Goal: Task Accomplishment & Management: Use online tool/utility

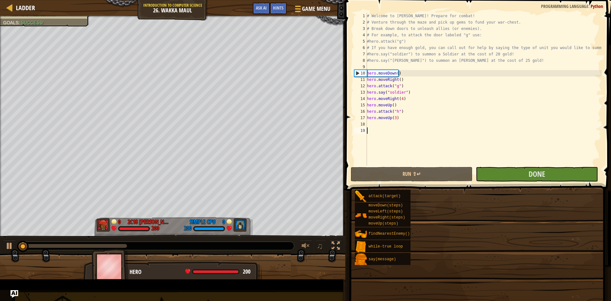
click at [233, 153] on div "Goals Start Level Error loading from server. Try refreshing the page. You'll ne…" at bounding box center [305, 150] width 611 height 301
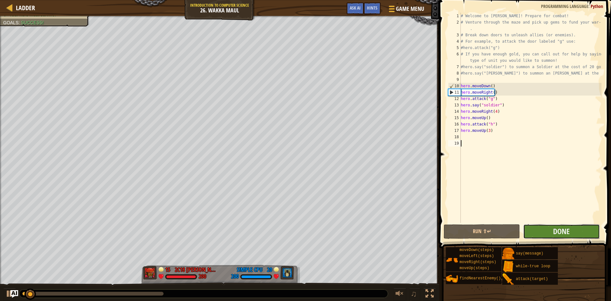
click at [560, 236] on button "Done" at bounding box center [561, 231] width 76 height 15
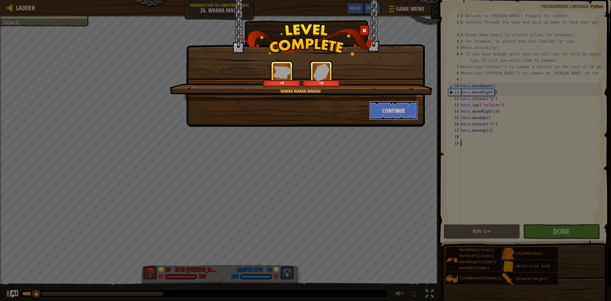
click at [389, 116] on button "Continue" at bounding box center [393, 110] width 49 height 19
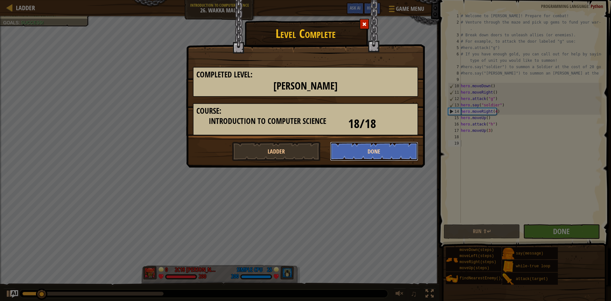
click at [351, 154] on button "Done" at bounding box center [374, 151] width 88 height 19
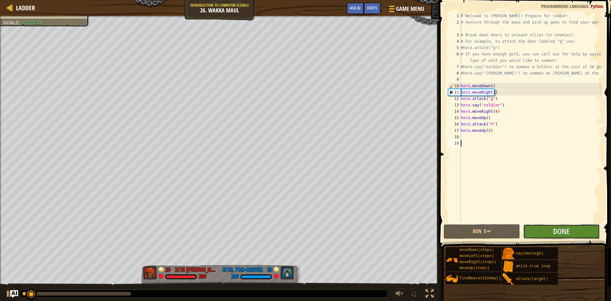
drag, startPoint x: 569, startPoint y: 237, endPoint x: 567, endPoint y: 241, distance: 4.3
click at [568, 239] on div "1 2 3 4 5 6 7 8 9 10 11 12 13 14 15 16 17 18 19 # Welcome to [PERSON_NAME]! Pre…" at bounding box center [524, 136] width 174 height 267
click at [565, 231] on span "Done" at bounding box center [561, 231] width 17 height 10
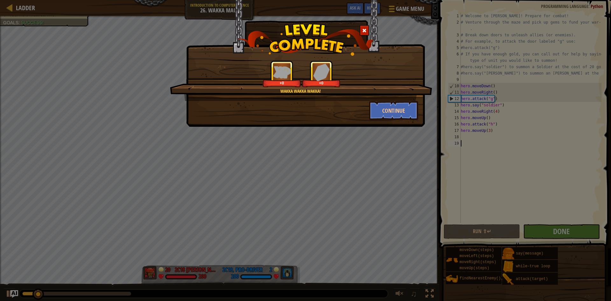
click at [287, 177] on div "Wakka wakka wakka! +0 +0 Continue" at bounding box center [305, 150] width 611 height 301
click at [362, 26] on div at bounding box center [364, 30] width 10 height 10
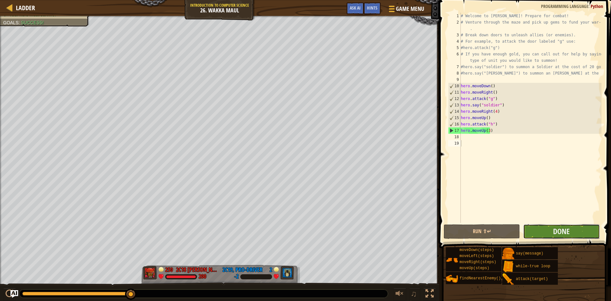
click at [577, 232] on button "Done" at bounding box center [561, 231] width 76 height 15
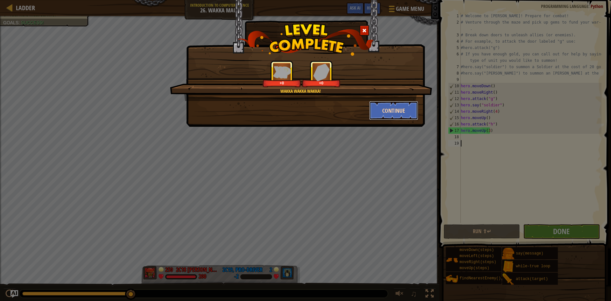
click at [387, 105] on button "Continue" at bounding box center [393, 110] width 49 height 19
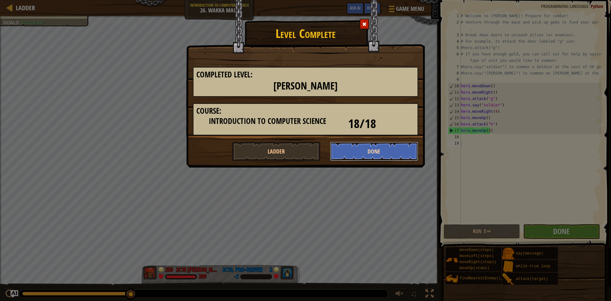
click at [357, 148] on button "Done" at bounding box center [374, 151] width 88 height 19
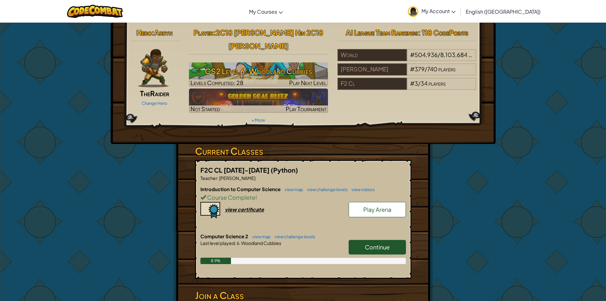
click at [385, 205] on span "Play Arena" at bounding box center [377, 208] width 28 height 7
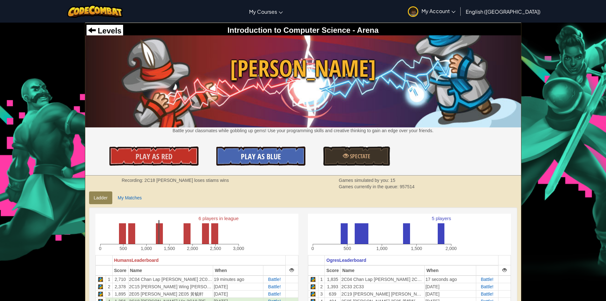
click at [277, 155] on span "Play As Blue" at bounding box center [261, 156] width 40 height 10
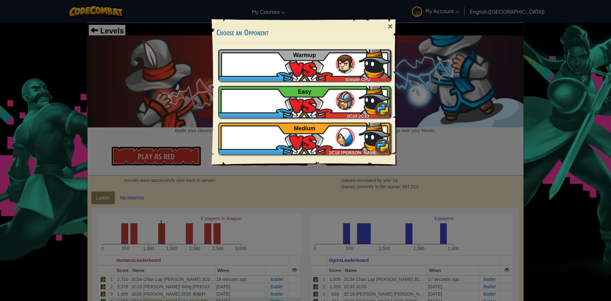
click at [251, 201] on div "× Choose an Opponent Play Tutorial Recommended if you've never played before Sk…" at bounding box center [305, 150] width 611 height 301
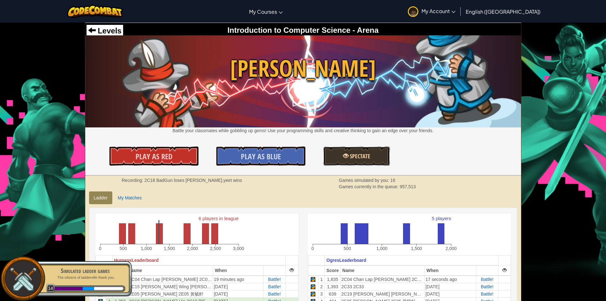
click at [376, 158] on link "Spectate" at bounding box center [356, 155] width 67 height 19
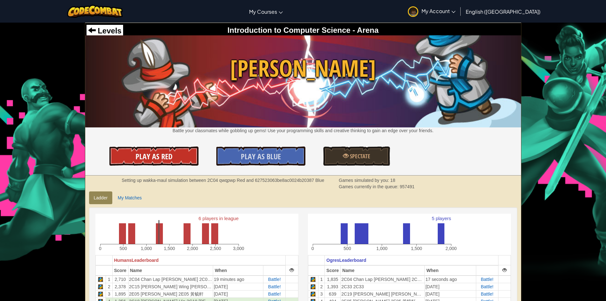
click at [183, 161] on link "Play As Red" at bounding box center [153, 155] width 89 height 19
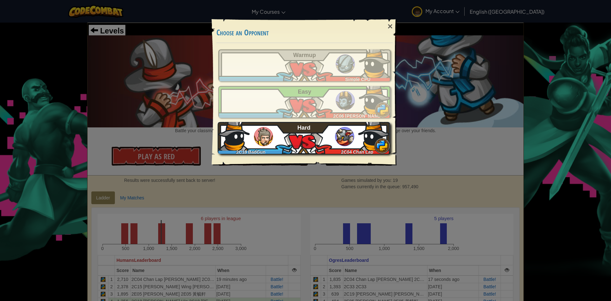
click at [314, 141] on div "2C18 BadGun 2C04 Chan Lap Kuen Jayson 2C04 陳立權 Hard" at bounding box center [304, 138] width 172 height 32
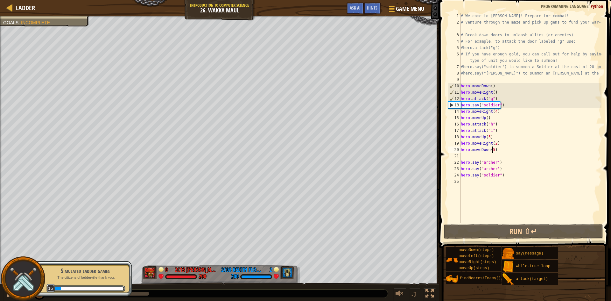
click at [491, 151] on div "# Welcome to Wakka Maul! Prepare for combat! # Venture through the maze and pic…" at bounding box center [530, 124] width 142 height 223
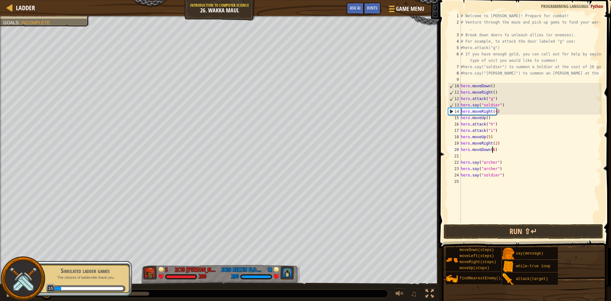
scroll to position [3, 2]
type textarea "hero.moveDown(6)"
click at [525, 231] on button "Run ⇧↵" at bounding box center [522, 231] width 159 height 15
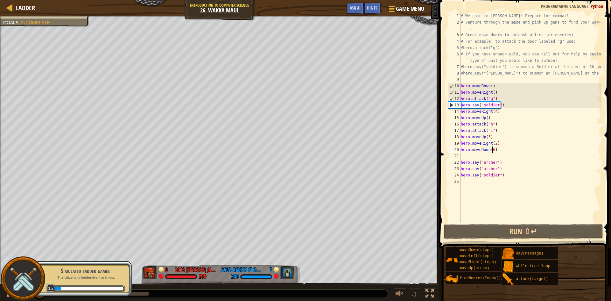
click at [477, 157] on div "# Welcome to Wakka Maul! Prepare for combat! # Venture through the maze and pic…" at bounding box center [530, 124] width 142 height 223
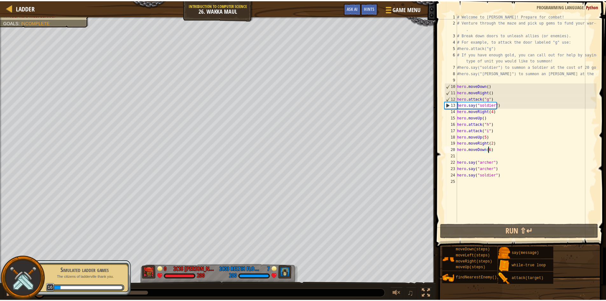
scroll to position [3, 0]
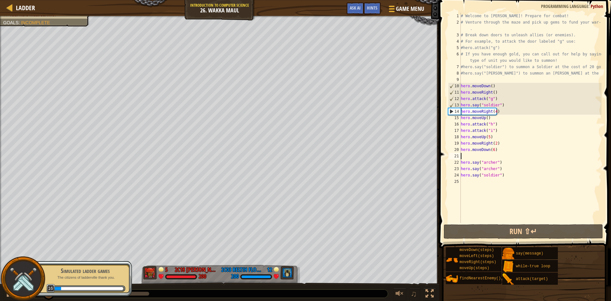
type textarea "hero.moveDown(6)"
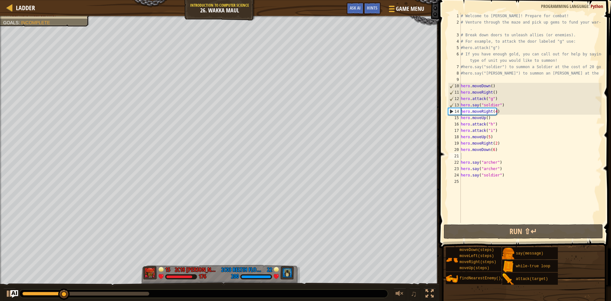
drag, startPoint x: 135, startPoint y: 289, endPoint x: 151, endPoint y: 300, distance: 19.3
click at [137, 289] on div at bounding box center [203, 293] width 368 height 8
click at [146, 293] on div at bounding box center [85, 293] width 127 height 4
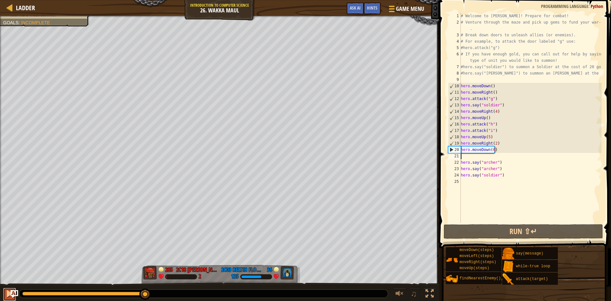
click at [9, 294] on div at bounding box center [9, 293] width 8 height 8
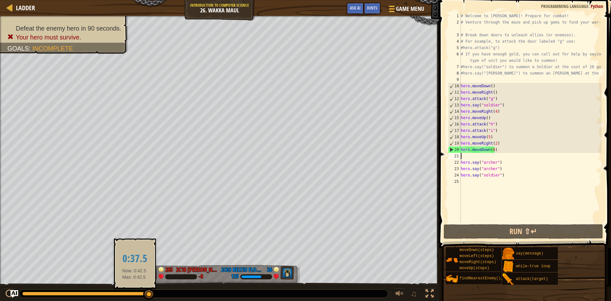
click at [137, 292] on div at bounding box center [85, 293] width 127 height 4
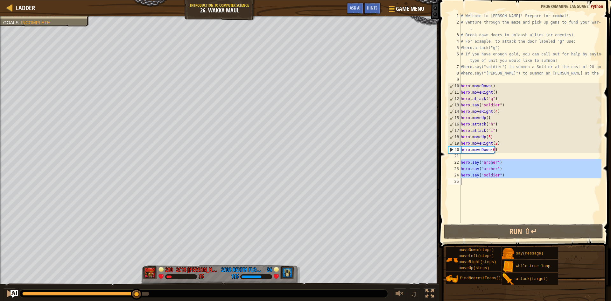
drag, startPoint x: 461, startPoint y: 161, endPoint x: 505, endPoint y: 184, distance: 49.9
click at [505, 184] on div "# Welcome to Wakka Maul! Prepare for combat! # Venture through the maze and pic…" at bounding box center [530, 124] width 142 height 223
type textarea "hero.say("archer")"
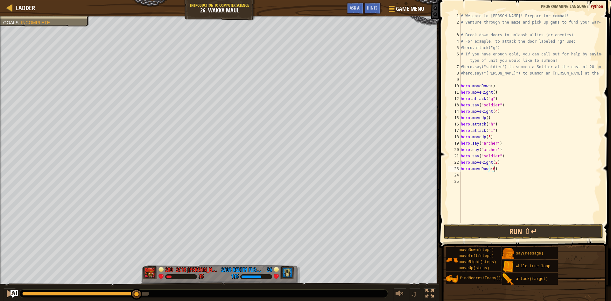
click at [520, 167] on div "# Welcome to Wakka Maul! Prepare for combat! # Venture through the maze and pic…" at bounding box center [530, 124] width 142 height 223
type textarea "hero.moveDown(6)"
click at [544, 231] on button "Run ⇧↵" at bounding box center [522, 231] width 159 height 15
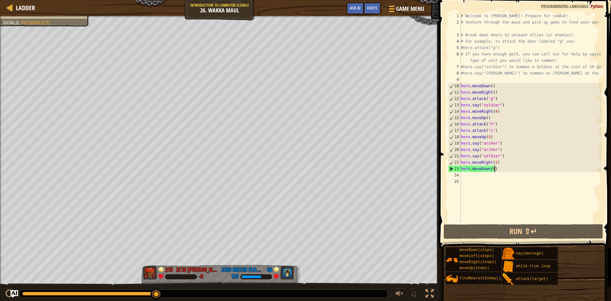
click at [1, 7] on div "Ladder Introduction to Computer Science 26. Wakka Maul Game Menu Done Hints Ask…" at bounding box center [219, 8] width 439 height 16
click at [5, 5] on div "Ladder Introduction to Computer Science 26. Wakka Maul Game Menu Done Hints Ask…" at bounding box center [219, 8] width 439 height 16
click at [17, 7] on span "Ladder" at bounding box center [25, 7] width 19 height 9
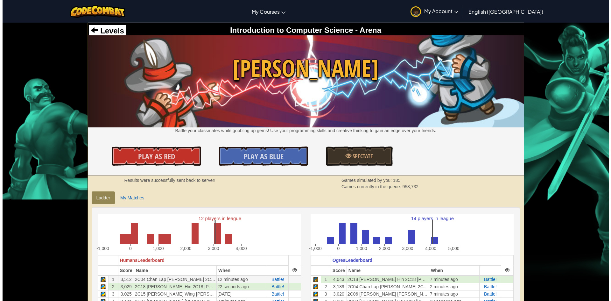
scroll to position [32, 0]
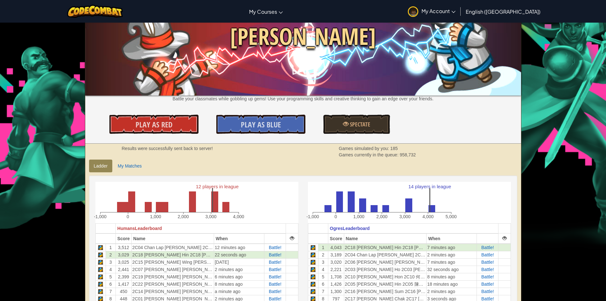
click at [249, 85] on img at bounding box center [303, 49] width 436 height 92
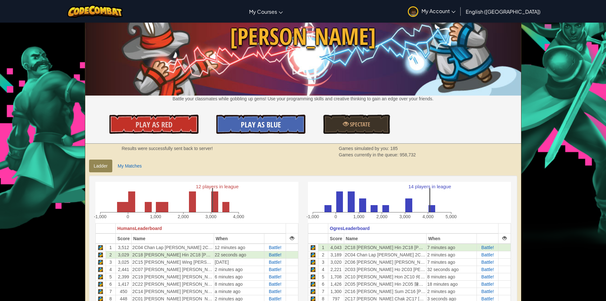
click at [254, 122] on span "Play As Blue" at bounding box center [261, 124] width 40 height 10
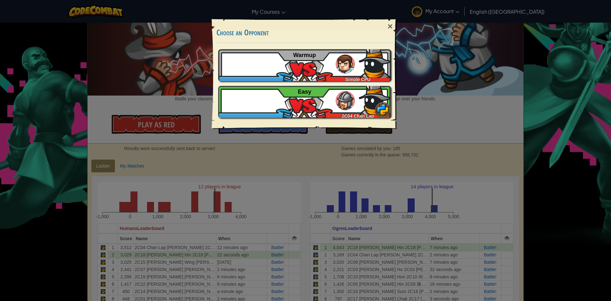
click at [243, 161] on div "× Choose an Opponent Play Tutorial Recommended if you've never played before Sk…" at bounding box center [305, 150] width 611 height 301
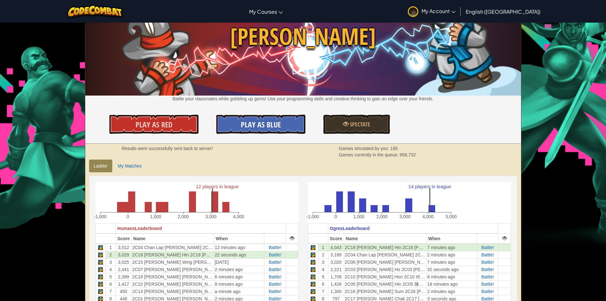
click at [262, 132] on link "Play As Blue" at bounding box center [260, 123] width 89 height 19
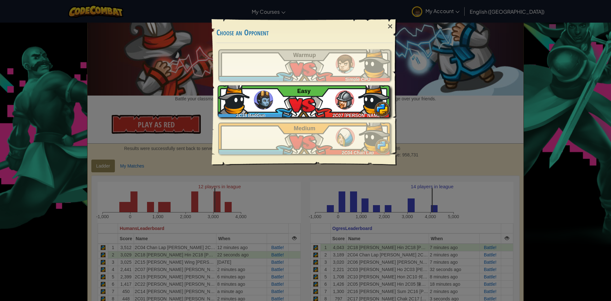
click at [350, 107] on img at bounding box center [344, 99] width 19 height 19
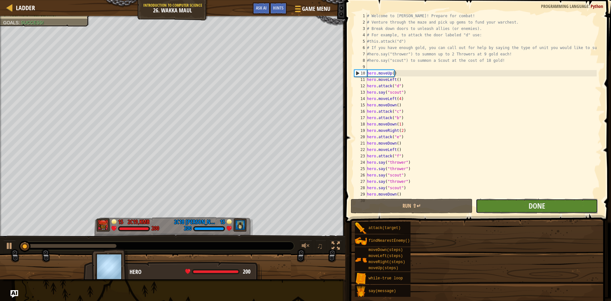
click at [524, 208] on button "Done" at bounding box center [536, 205] width 122 height 15
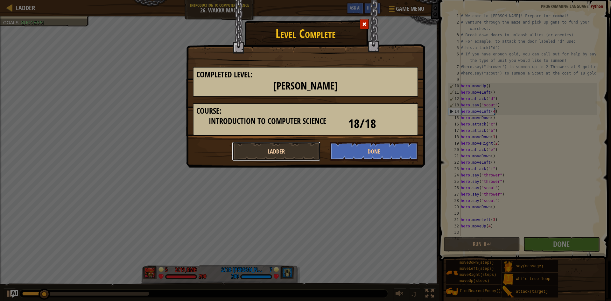
click at [276, 153] on button "Ladder" at bounding box center [276, 151] width 88 height 19
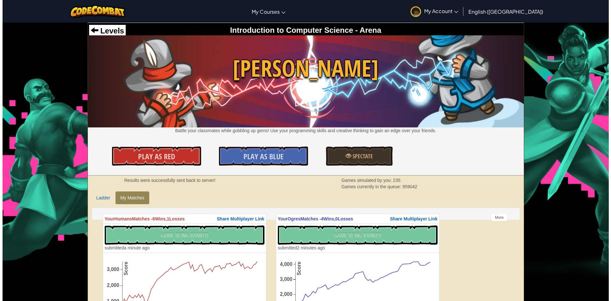
scroll to position [64, 0]
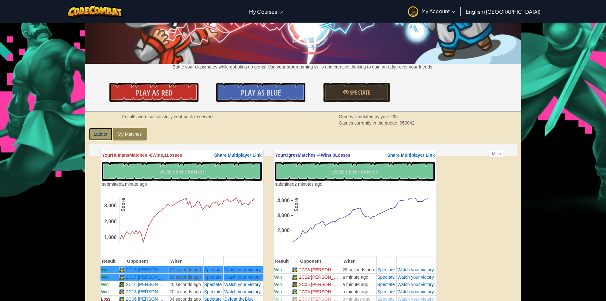
click at [107, 138] on link "Ladder" at bounding box center [101, 134] width 24 height 13
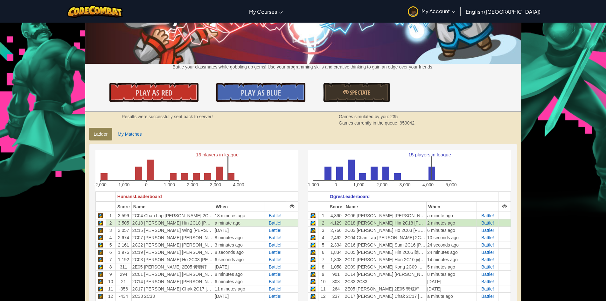
click at [347, 225] on td "2C18 Leung Pui Hin 2C18 梁培軒" at bounding box center [385, 222] width 82 height 7
click at [375, 216] on td "2C06 [PERSON_NAME] [PERSON_NAME] 2C06 陳泓靜" at bounding box center [385, 216] width 82 height 8
click at [380, 217] on td "2C06 [PERSON_NAME] [PERSON_NAME] 2C06 陳泓靜" at bounding box center [385, 216] width 82 height 8
click at [182, 110] on div "Levels Introduction to Computer Science - Arena Wakka Maul Battle your classmat…" at bounding box center [303, 35] width 436 height 152
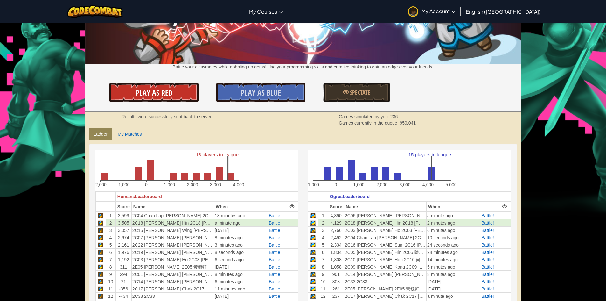
click at [184, 94] on link "Play As Red" at bounding box center [153, 92] width 89 height 19
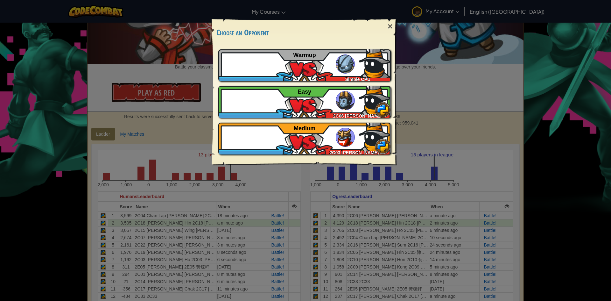
click at [148, 134] on div "× Choose an Opponent Play Tutorial Recommended if you've never played before Sk…" at bounding box center [305, 150] width 611 height 301
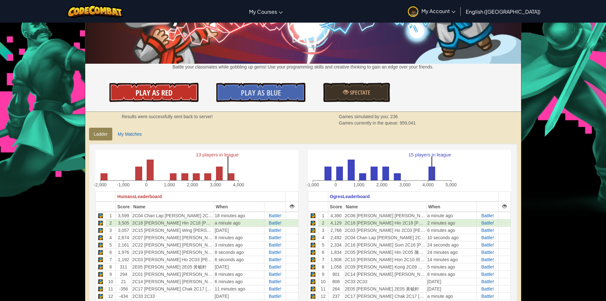
click at [162, 89] on span "Play As Red" at bounding box center [153, 92] width 37 height 10
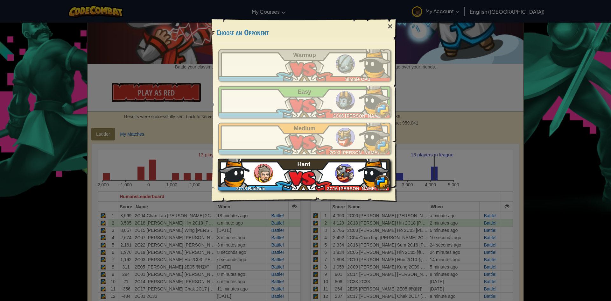
click at [284, 185] on div "2C18 BadGun" at bounding box center [252, 187] width 69 height 6
